Goal: Task Accomplishment & Management: Complete application form

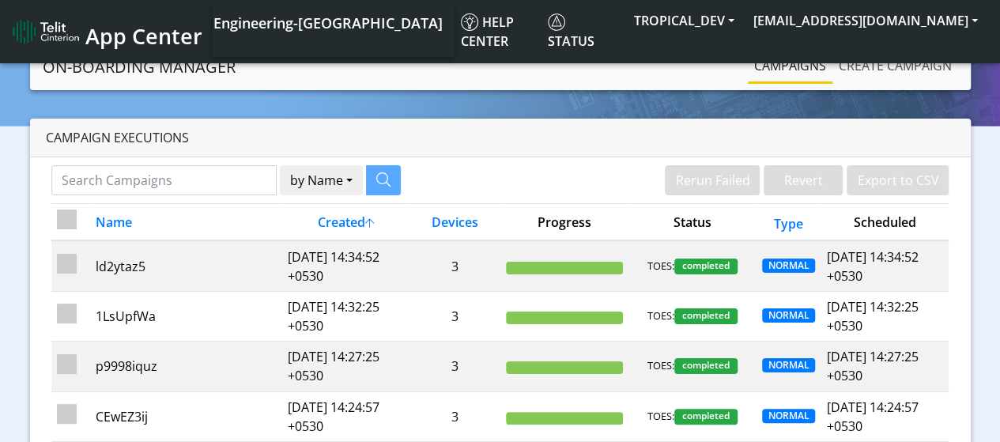
click at [895, 65] on link "Create campaign" at bounding box center [896, 66] width 126 height 32
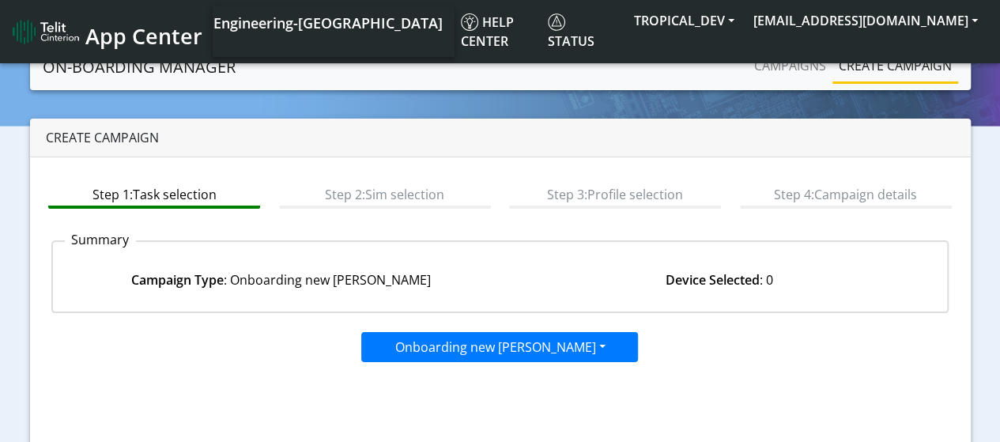
scroll to position [224, 0]
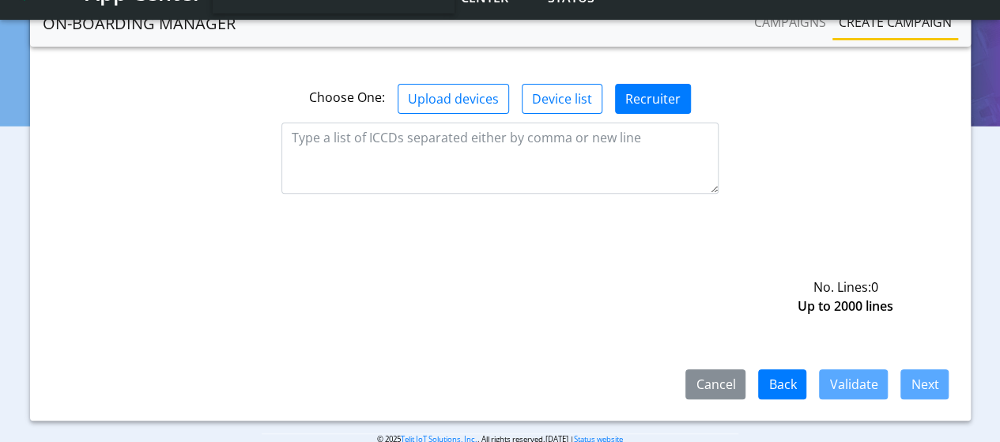
click at [501, 156] on textarea at bounding box center [500, 158] width 437 height 71
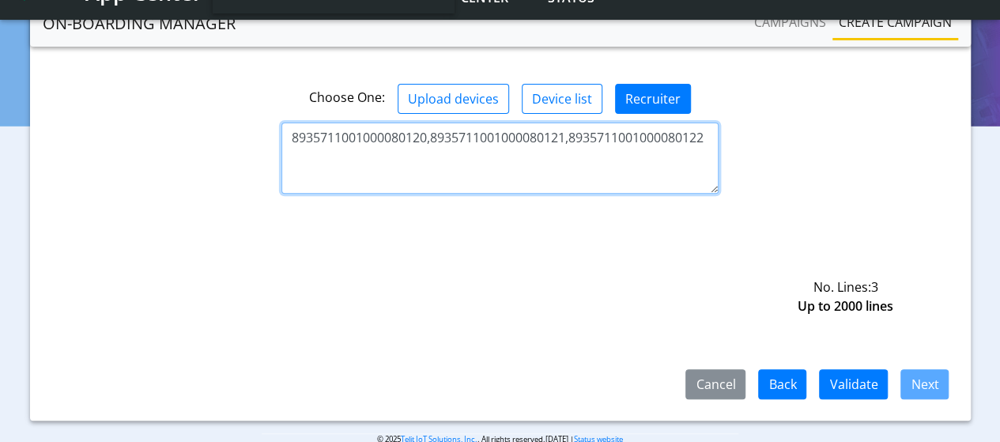
type textarea "8935711001000080120,8935711001000080121,8935711001000080122"
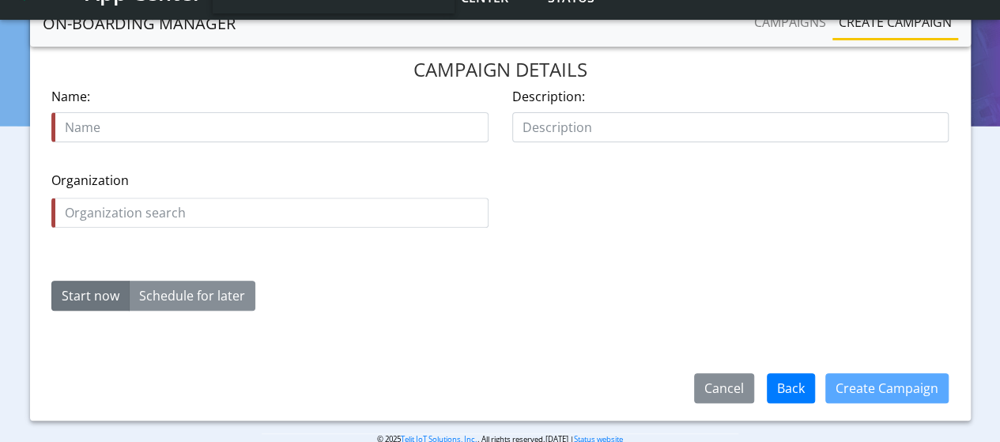
scroll to position [245, 0]
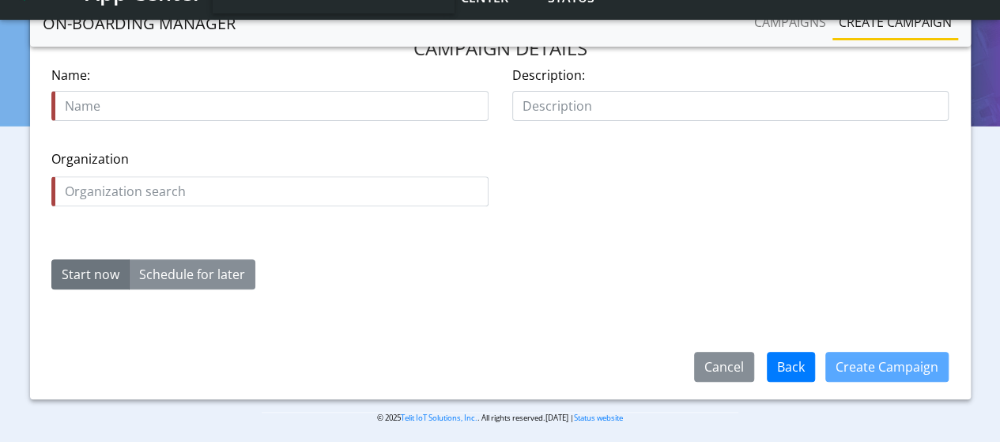
click at [270, 105] on input "text" at bounding box center [269, 106] width 437 height 30
type input "xi7c0bz"
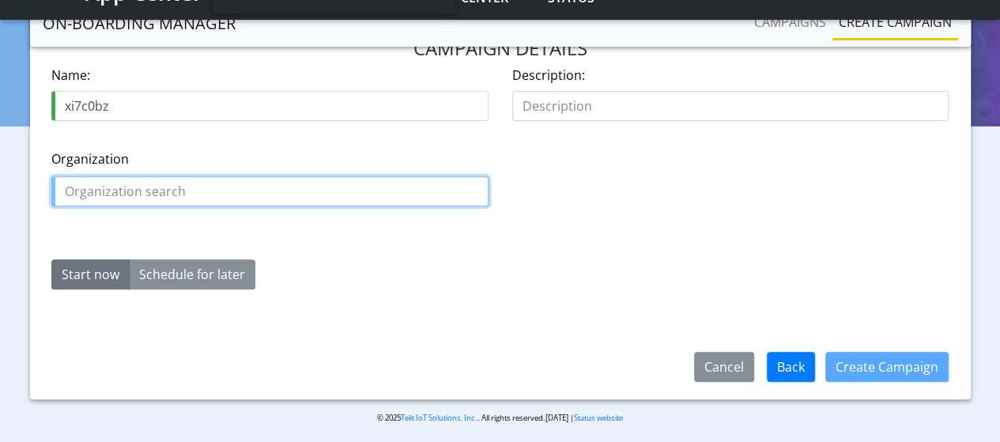
click at [270, 190] on input "text" at bounding box center [269, 191] width 437 height 30
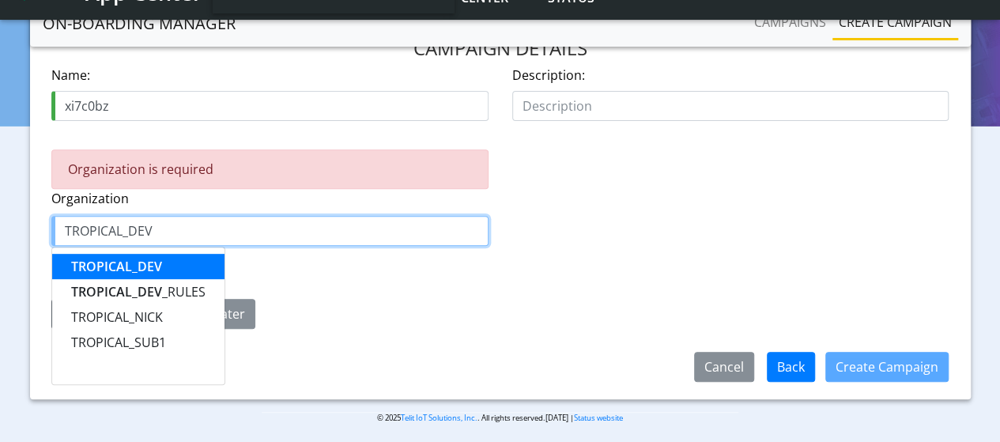
click at [116, 264] on span "TROPICAL_DEV" at bounding box center [116, 266] width 91 height 17
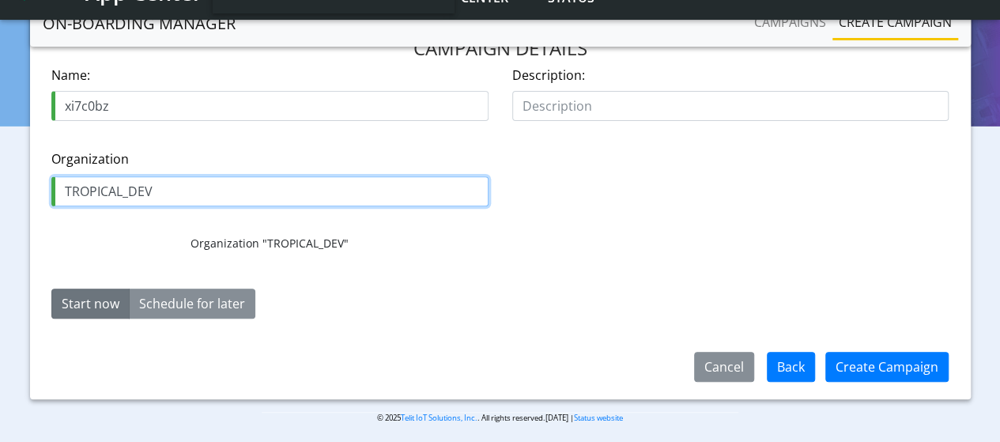
type input "TROPICAL_DEV"
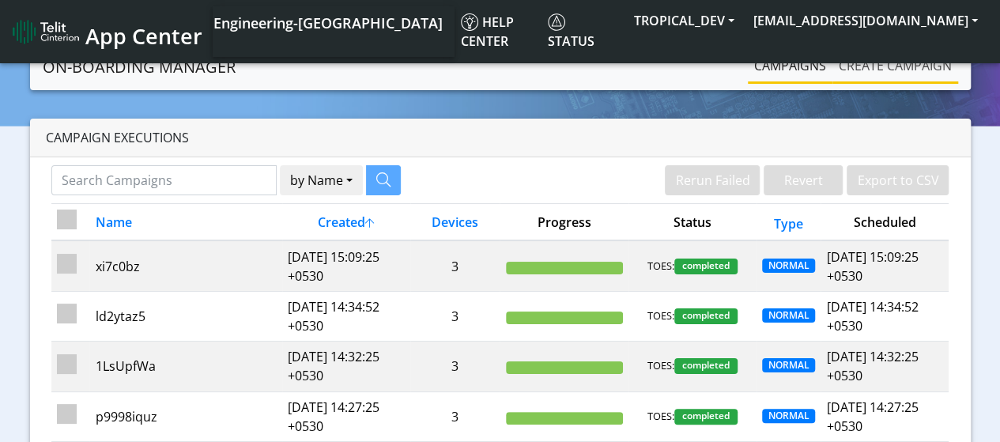
click at [895, 65] on link "Create campaign" at bounding box center [896, 66] width 126 height 32
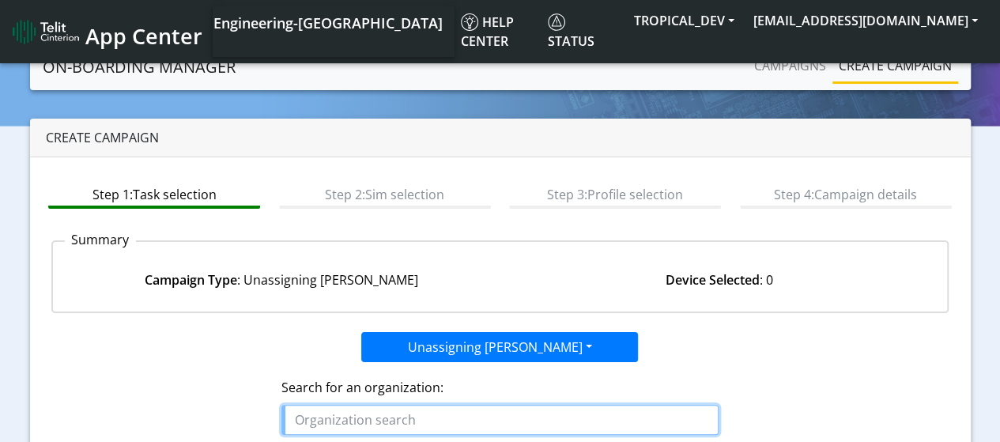
click at [501, 418] on input "text" at bounding box center [500, 420] width 437 height 30
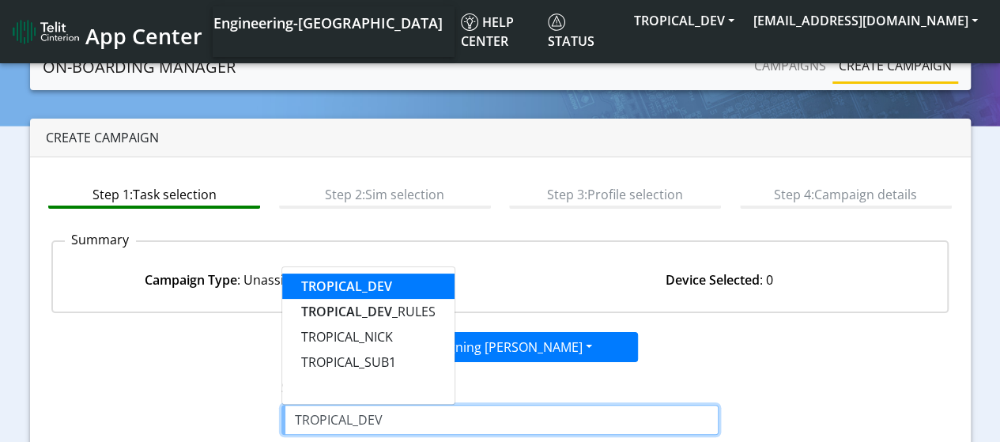
type input "TROPICAL_DEV"
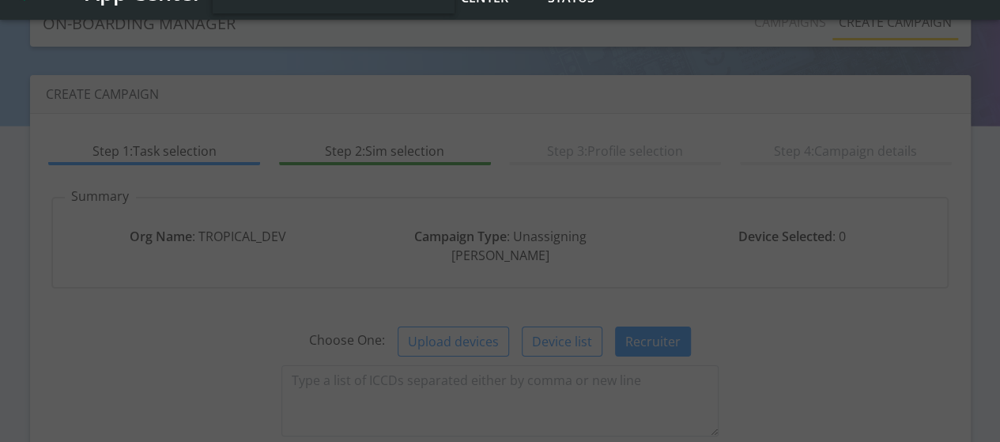
scroll to position [224, 0]
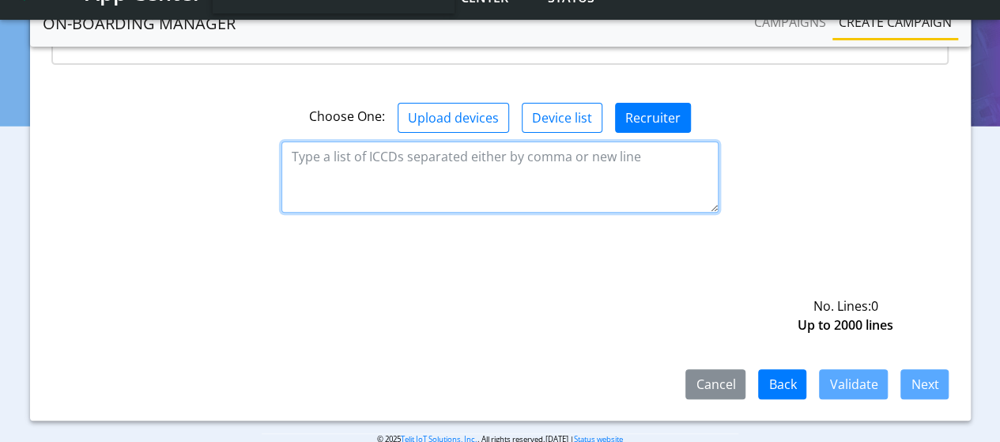
click at [501, 156] on textarea at bounding box center [500, 177] width 437 height 71
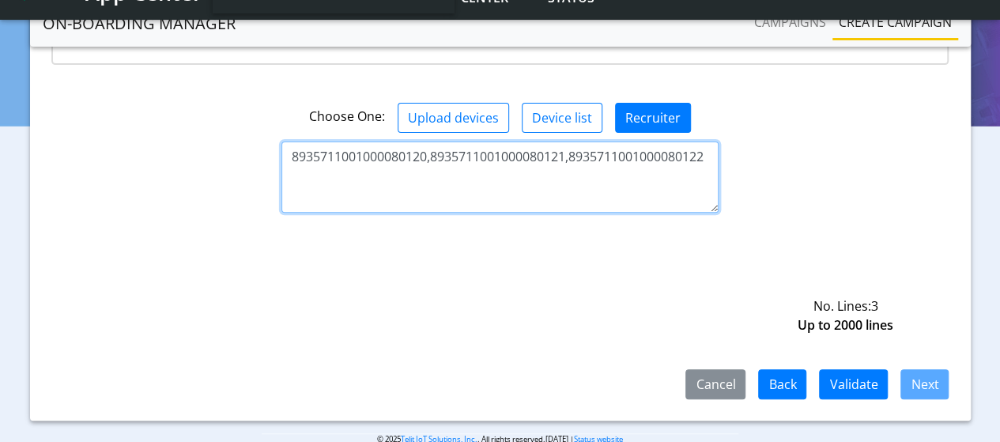
type textarea "8935711001000080120,8935711001000080121,8935711001000080122"
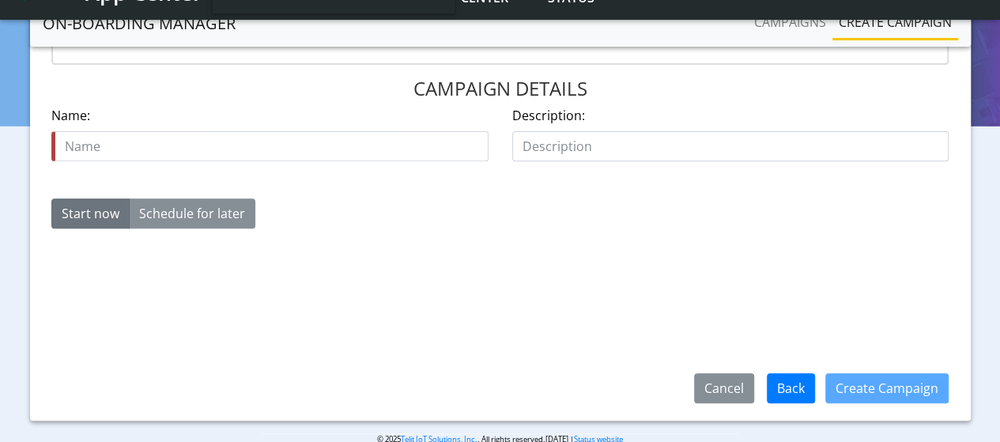
scroll to position [242, 0]
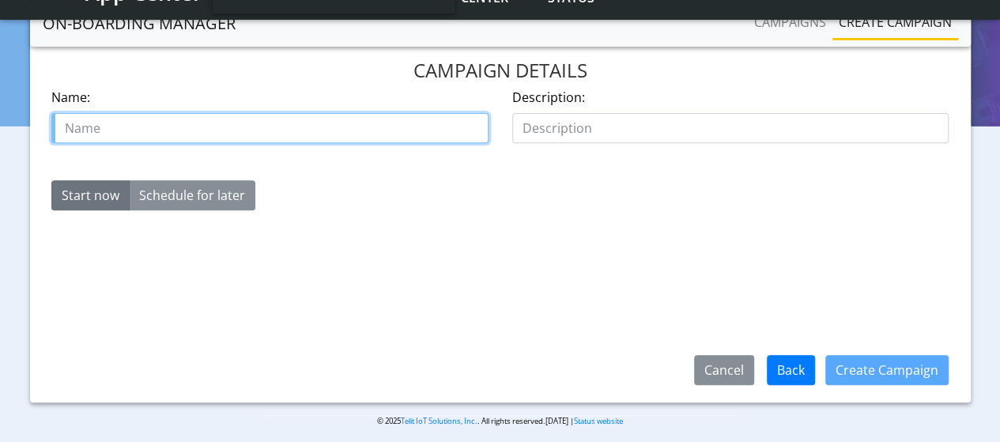
click at [270, 113] on input "text" at bounding box center [269, 128] width 437 height 30
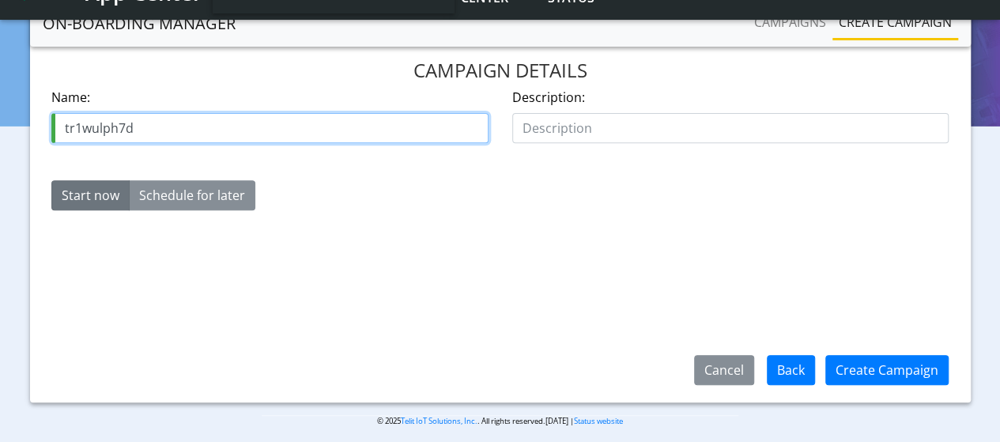
type input "tr1wulph7d"
